Goal: Task Accomplishment & Management: Manage account settings

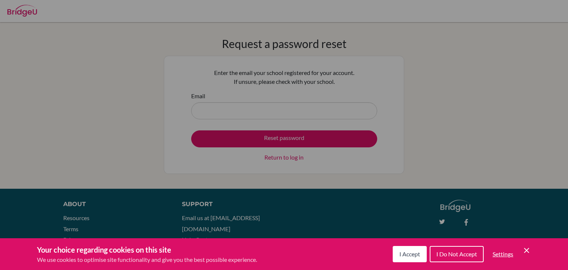
click at [417, 255] on span "I Accept" at bounding box center [409, 254] width 21 height 7
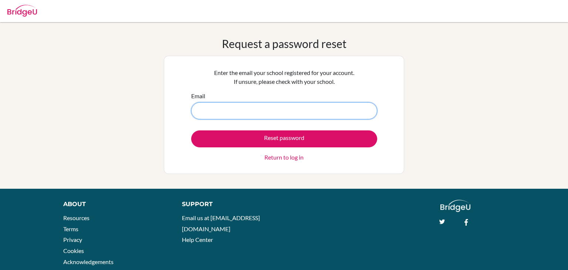
click at [261, 116] on input "Email" at bounding box center [284, 110] width 186 height 17
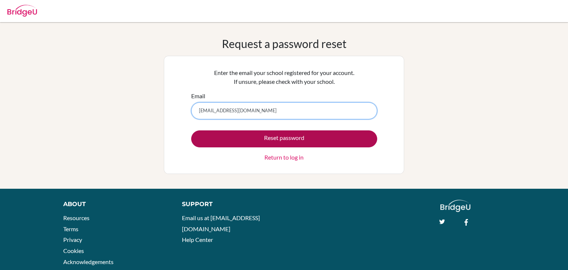
type input "ajith.e@gsis.ac.in"
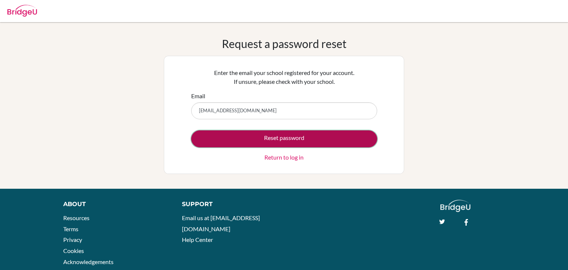
click at [307, 141] on button "Reset password" at bounding box center [284, 138] width 186 height 17
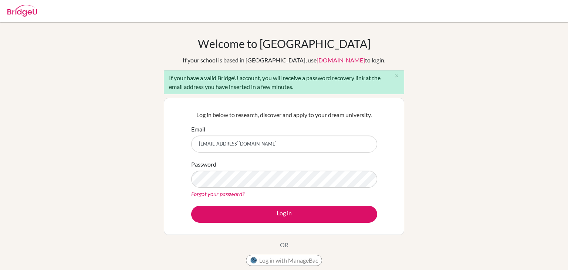
type input "[EMAIL_ADDRESS][DOMAIN_NAME]"
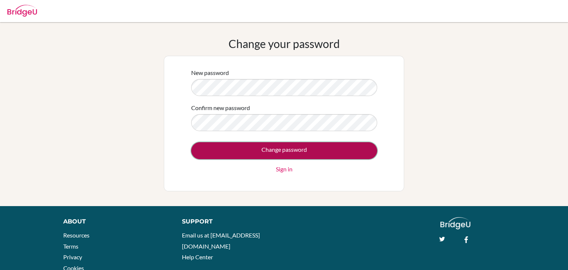
click at [305, 148] on input "Change password" at bounding box center [284, 150] width 186 height 17
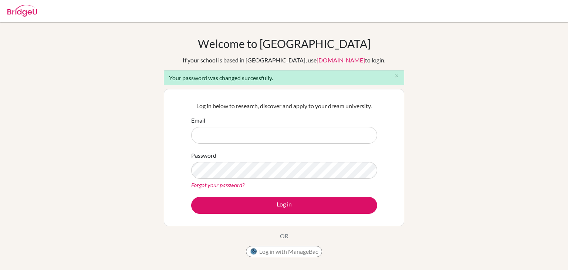
click at [231, 135] on input "Email" at bounding box center [284, 135] width 186 height 17
click at [229, 134] on input "Email" at bounding box center [284, 135] width 186 height 17
type input "ajith.e@gsis.ac.in"
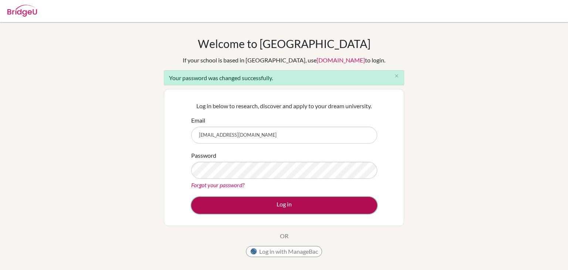
click at [291, 208] on button "Log in" at bounding box center [284, 205] width 186 height 17
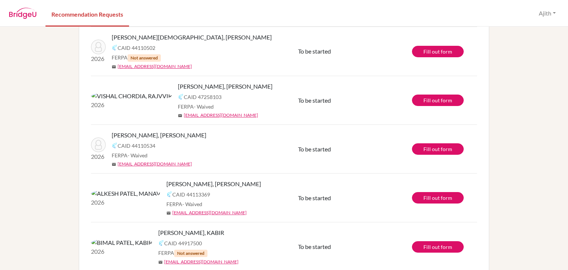
scroll to position [290, 0]
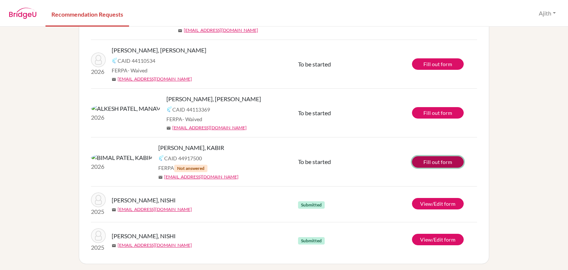
click at [437, 163] on link "Fill out form" at bounding box center [438, 161] width 52 height 11
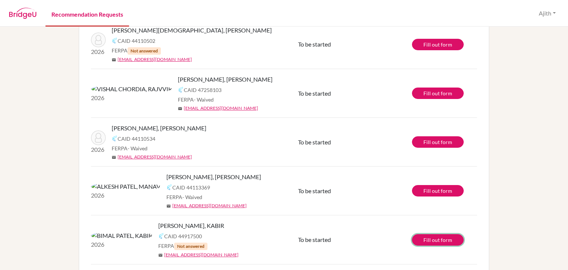
scroll to position [213, 0]
